Goal: Task Accomplishment & Management: Complete application form

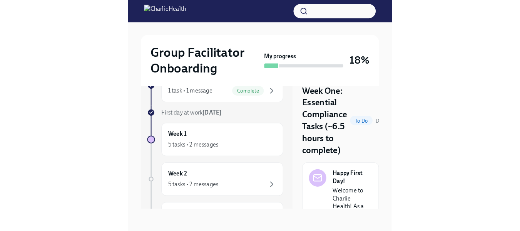
scroll to position [14, 0]
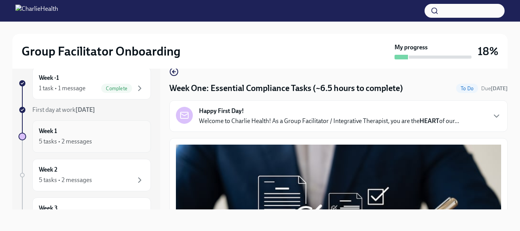
click at [67, 141] on div "5 tasks • 2 messages" at bounding box center [65, 141] width 53 height 8
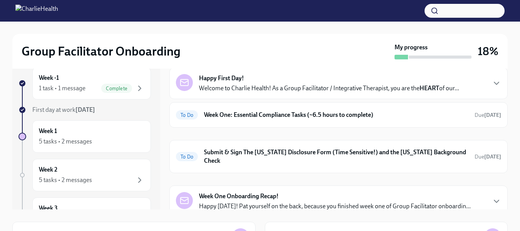
scroll to position [27, 0]
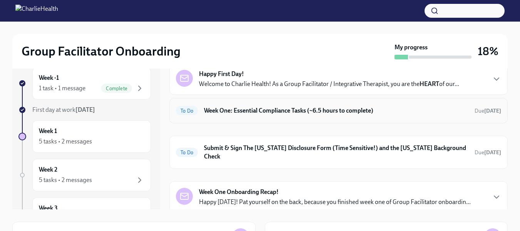
click at [252, 110] on h6 "Week One: Essential Compliance Tasks (~6.5 hours to complete)" at bounding box center [336, 110] width 264 height 8
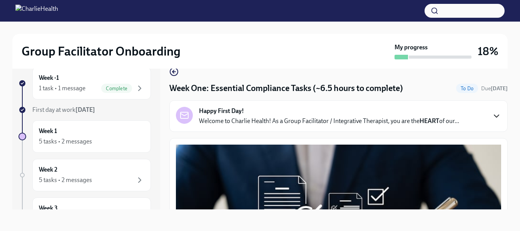
click at [256, 112] on icon "button" at bounding box center [496, 115] width 9 height 9
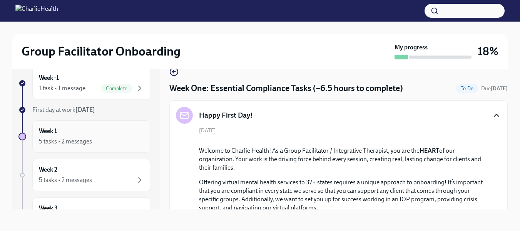
click at [70, 142] on div "5 tasks • 2 messages" at bounding box center [65, 141] width 53 height 8
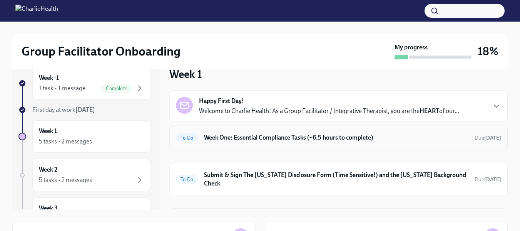
click at [226, 137] on h6 "Week One: Essential Compliance Tasks (~6.5 hours to complete)" at bounding box center [336, 137] width 264 height 8
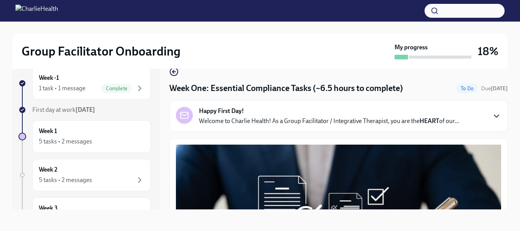
click at [256, 115] on icon "button" at bounding box center [496, 115] width 9 height 9
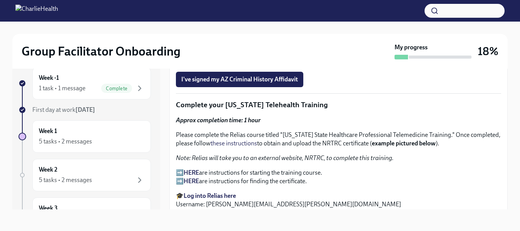
scroll to position [1231, 0]
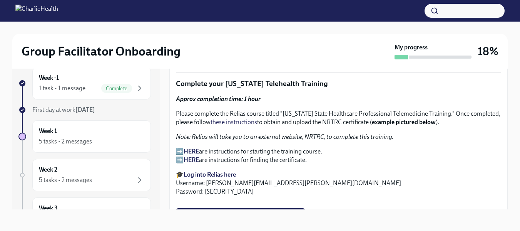
click at [182, 44] on p "➡️ You will receive instructions from [DOMAIN_NAME] to your Charlie Health emai…" at bounding box center [338, 35] width 325 height 17
click at [246, 44] on strong "You will receive instructions from [DOMAIN_NAME] to your Charlie Health email l…" at bounding box center [337, 36] width 323 height 16
click at [256, 44] on strong "You will receive instructions from [DOMAIN_NAME] to your Charlie Health email l…" at bounding box center [337, 36] width 323 height 16
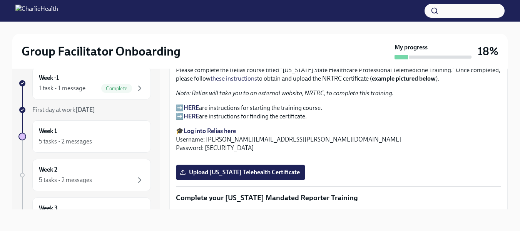
scroll to position [1249, 0]
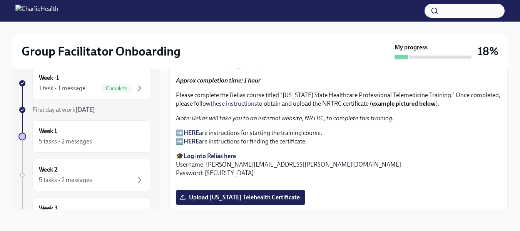
click at [256, 25] on strong "You will receive instructions from [DOMAIN_NAME] to your Charlie Health email l…" at bounding box center [337, 17] width 323 height 16
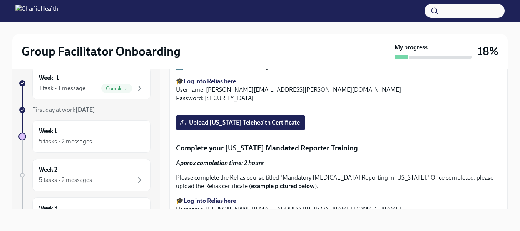
scroll to position [1330, 0]
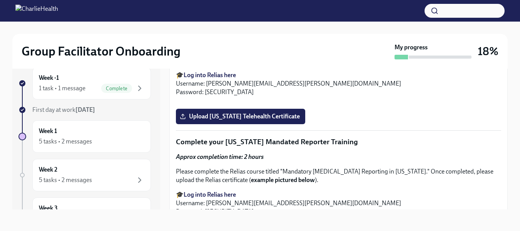
click at [228, 65] on p "➡️ HERE are instructions for starting the training course. ➡️ HERE are instruct…" at bounding box center [338, 56] width 325 height 17
click at [181, 65] on p "➡️ HERE are instructions for starting the training course. ➡️ HERE are instruct…" at bounding box center [338, 56] width 325 height 17
click at [196, 64] on strong "HERE" at bounding box center [191, 60] width 15 height 7
drag, startPoint x: 509, startPoint y: 147, endPoint x: 509, endPoint y: 153, distance: 5.8
click at [256, 153] on div "Group Facilitator Onboarding My progress 18% Week -1 1 task • 1 message Complet…" at bounding box center [260, 119] width 520 height 223
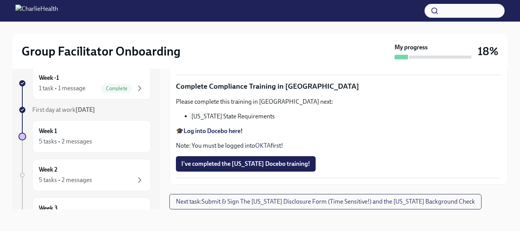
scroll to position [1697, 0]
click at [0, 0] on input "Upload [US_STATE] Telehealth Certificate" at bounding box center [0, 0] width 0 height 0
drag, startPoint x: 509, startPoint y: 175, endPoint x: 509, endPoint y: 181, distance: 6.2
click at [256, 181] on div "Group Facilitator Onboarding My progress 18% Week -1 1 task • 1 message Complet…" at bounding box center [260, 119] width 520 height 223
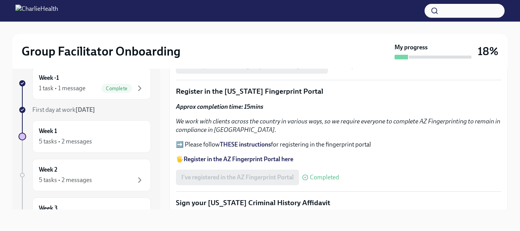
scroll to position [957, 0]
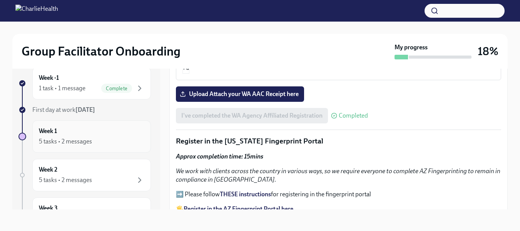
click at [75, 140] on div "5 tasks • 2 messages" at bounding box center [65, 141] width 53 height 8
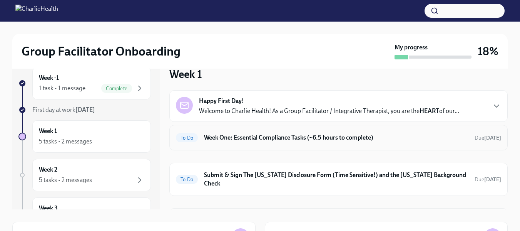
click at [256, 136] on h6 "Week One: Essential Compliance Tasks (~6.5 hours to complete)" at bounding box center [336, 137] width 264 height 8
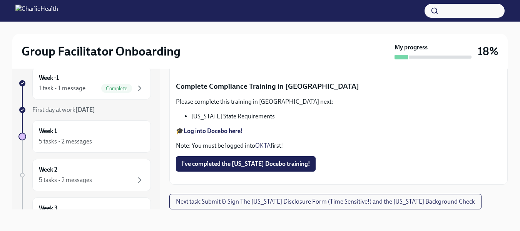
scroll to position [1411, 0]
click at [229, 23] on strong "Log into Relias here" at bounding box center [210, 19] width 52 height 7
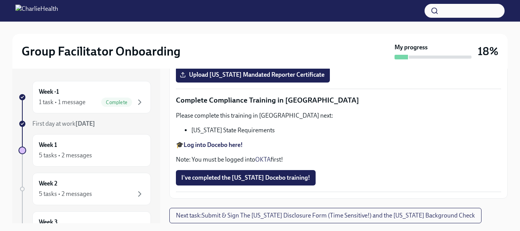
scroll to position [1646, 0]
click at [283, 79] on span "Upload [US_STATE] Mandated Reporter Certificate" at bounding box center [252, 75] width 143 height 8
click at [0, 0] on input "Upload [US_STATE] Mandated Reporter Certificate" at bounding box center [0, 0] width 0 height 0
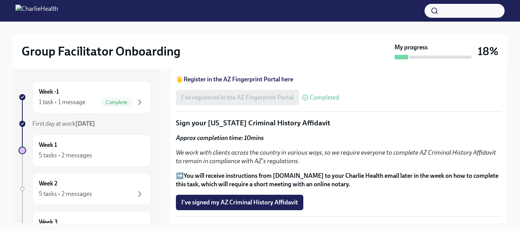
scroll to position [889, 0]
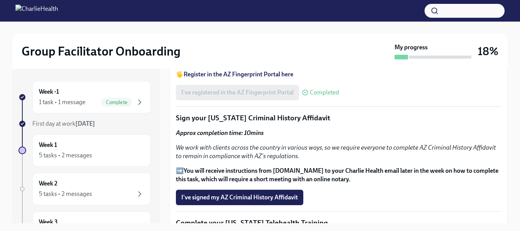
click at [202, 167] on strong "You will receive instructions from [DOMAIN_NAME] to your Charlie Health email l…" at bounding box center [337, 175] width 323 height 16
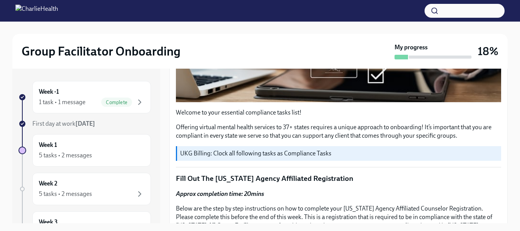
scroll to position [247, 0]
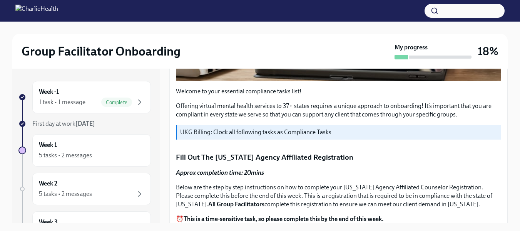
click at [231, 128] on p "UKG Billing: Clock all following tasks as Compliance Tasks" at bounding box center [339, 132] width 318 height 8
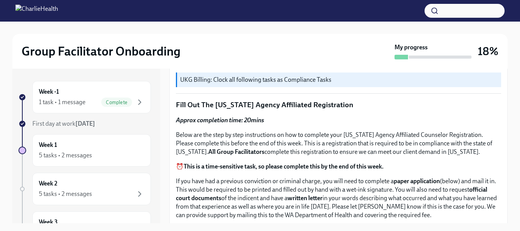
scroll to position [231, 0]
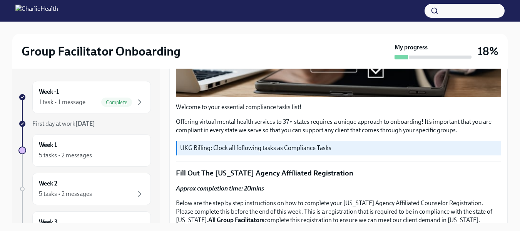
click at [213, 144] on p "UKG Billing: Clock all following tasks as Compliance Tasks" at bounding box center [339, 148] width 318 height 8
click at [176, 144] on div "UKG Billing: Clock all following tasks as Compliance Tasks" at bounding box center [338, 148] width 325 height 15
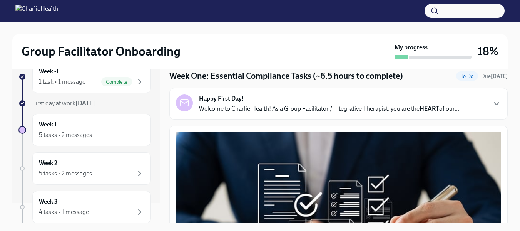
scroll to position [0, 0]
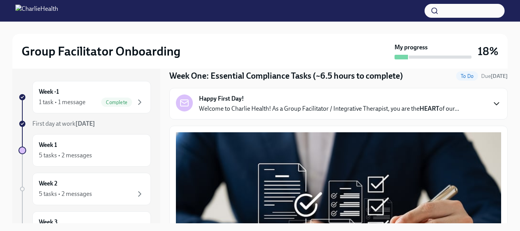
click at [494, 104] on icon "button" at bounding box center [496, 103] width 9 height 9
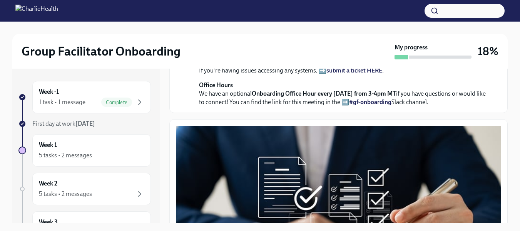
scroll to position [263, 0]
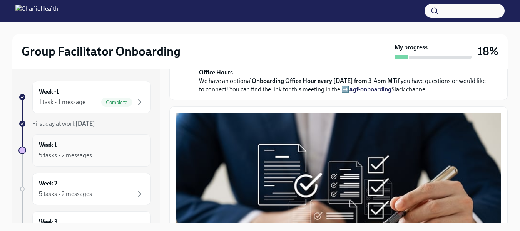
click at [110, 148] on div "Week 1 5 tasks • 2 messages" at bounding box center [91, 150] width 105 height 19
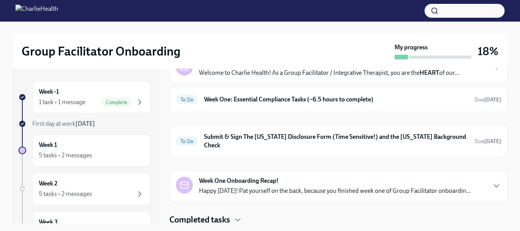
scroll to position [54, 0]
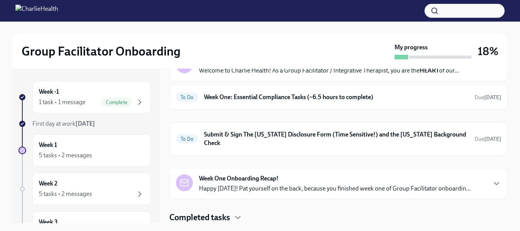
click at [480, 191] on div "Week One Onboarding Recap! Happy Friday! Pat yourself on the back, because you …" at bounding box center [338, 183] width 325 height 18
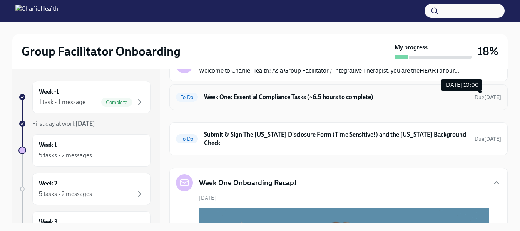
click at [484, 99] on strong "[DATE]" at bounding box center [492, 97] width 17 height 7
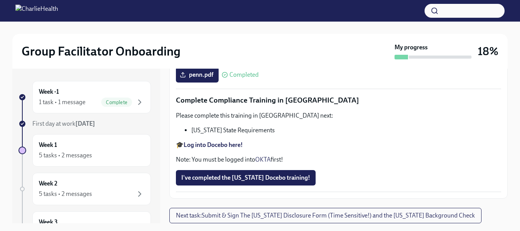
scroll to position [1767, 0]
click at [115, 104] on span "Complete" at bounding box center [116, 102] width 31 height 6
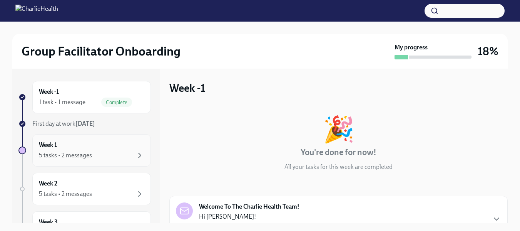
click at [72, 154] on div "5 tasks • 2 messages" at bounding box center [65, 155] width 53 height 8
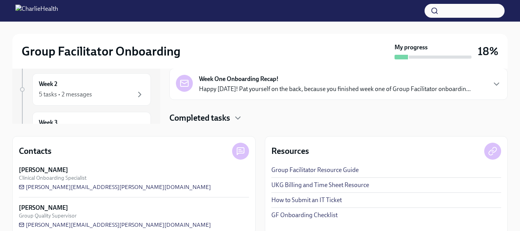
scroll to position [113, 0]
